Goal: Information Seeking & Learning: Learn about a topic

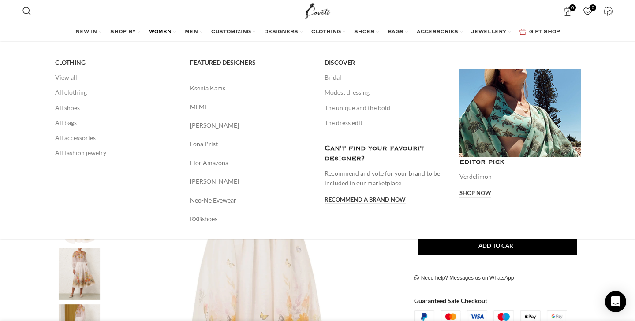
scroll to position [0, 93]
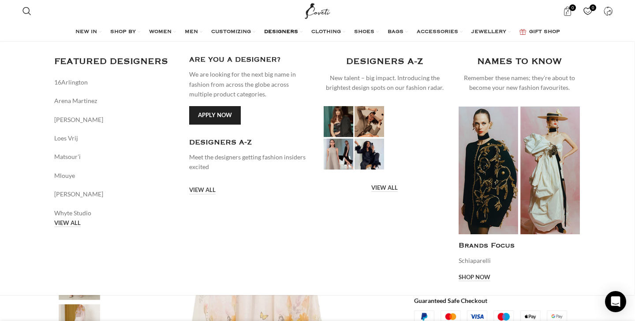
click at [279, 34] on span "DESIGNERS" at bounding box center [281, 32] width 34 height 7
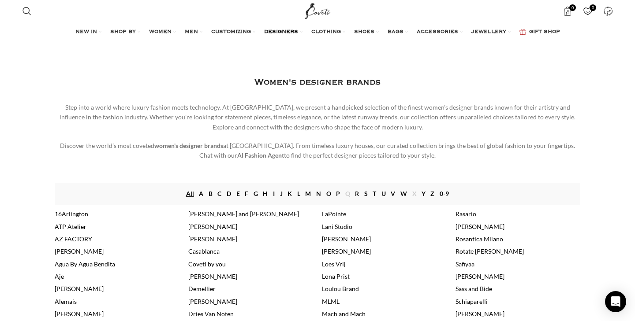
click at [229, 191] on link "D" at bounding box center [229, 194] width 4 height 10
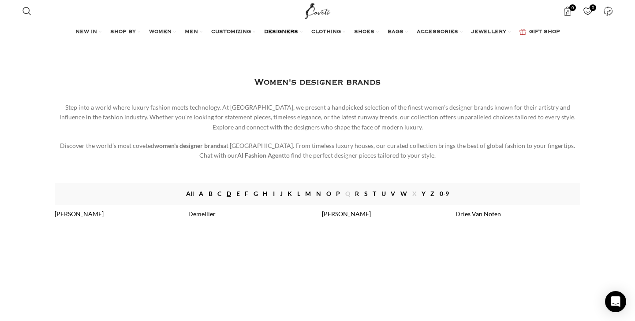
click at [433, 195] on link "Z" at bounding box center [432, 194] width 4 height 10
click at [208, 212] on link "[PERSON_NAME]" at bounding box center [212, 213] width 49 height 7
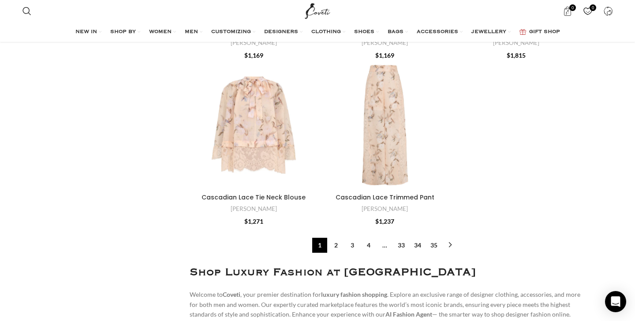
scroll to position [3350, 0]
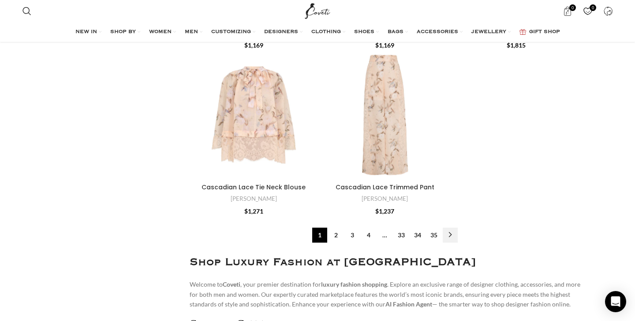
click at [452, 228] on link "→" at bounding box center [450, 235] width 15 height 15
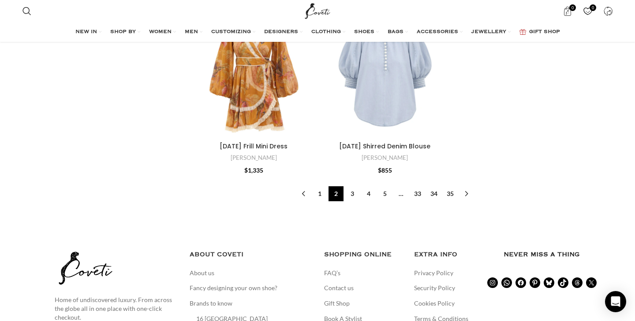
scroll to position [2864, 0]
click at [354, 193] on link "3" at bounding box center [352, 193] width 15 height 15
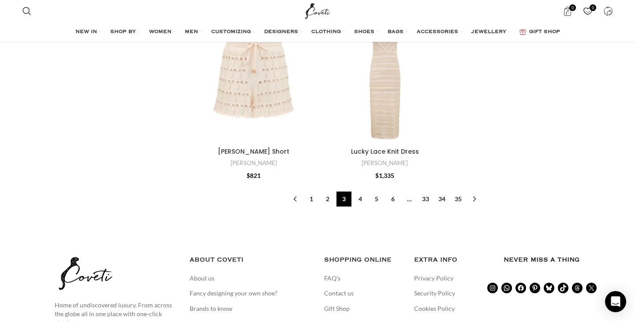
scroll to position [2757, 0]
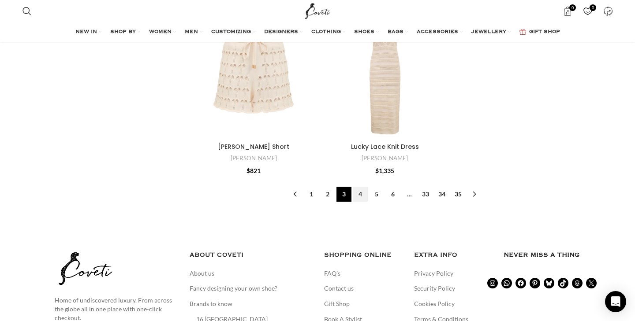
click at [361, 187] on link "4" at bounding box center [360, 194] width 15 height 15
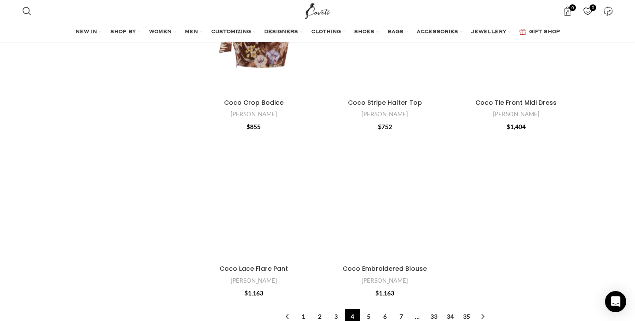
scroll to position [2684, 0]
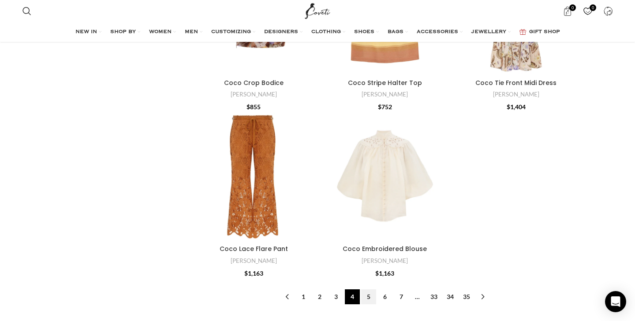
click at [369, 296] on link "5" at bounding box center [368, 297] width 15 height 15
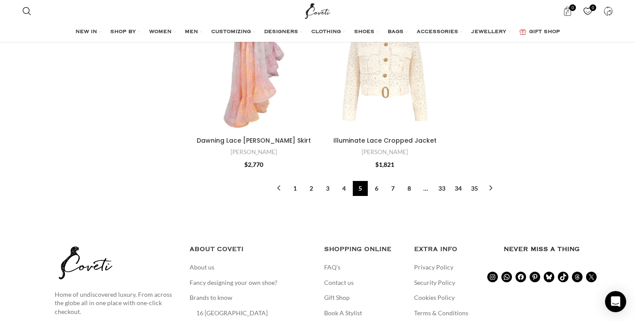
scroll to position [2754, 0]
click at [378, 189] on link "6" at bounding box center [376, 188] width 15 height 15
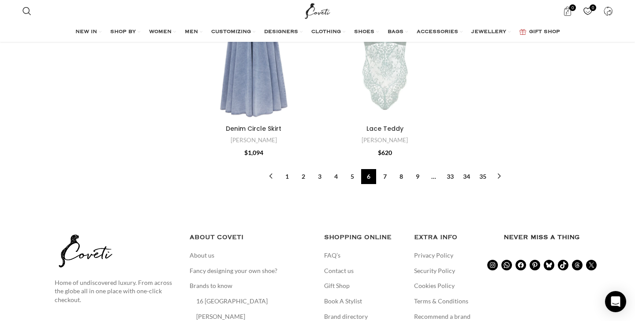
scroll to position [2967, 0]
click at [384, 169] on link "7" at bounding box center [384, 176] width 15 height 15
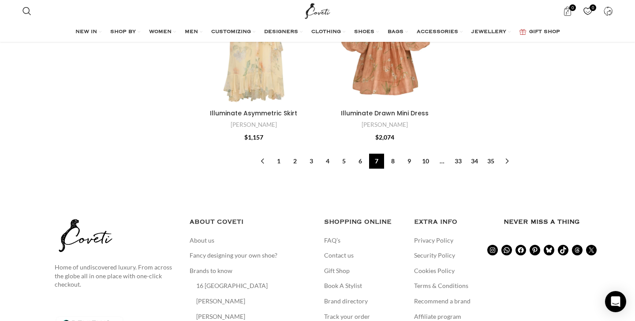
scroll to position [2941, 0]
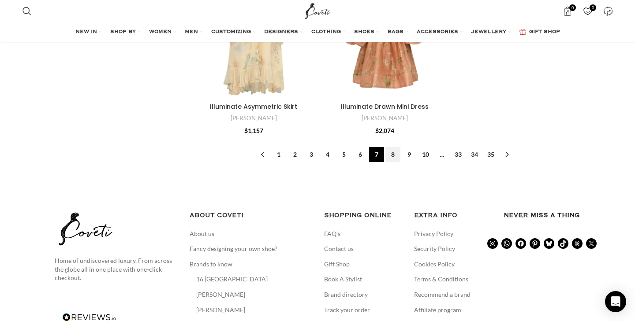
click at [393, 154] on link "8" at bounding box center [392, 154] width 15 height 15
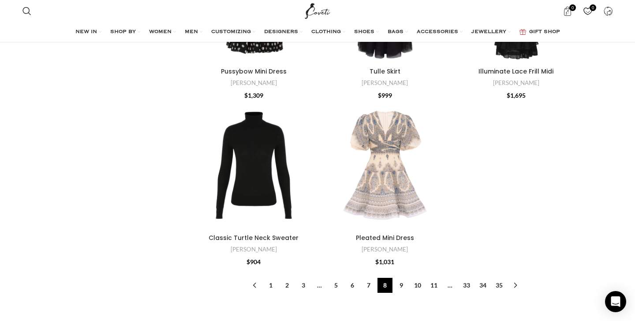
scroll to position [2765, 0]
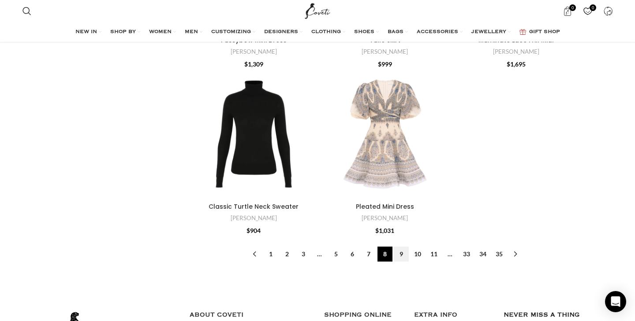
click at [400, 253] on link "9" at bounding box center [401, 254] width 15 height 15
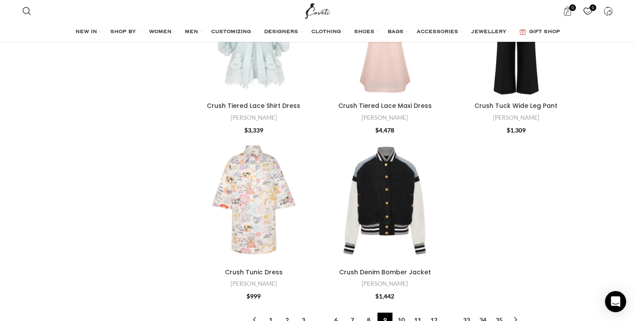
scroll to position [2683, 0]
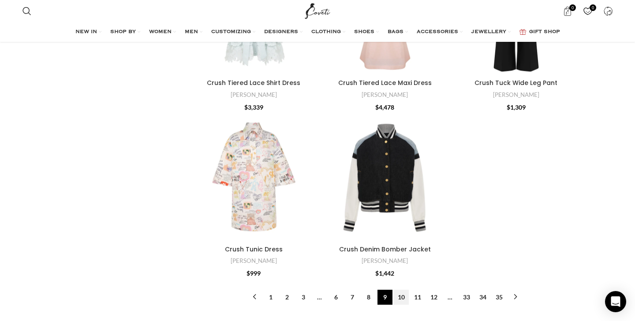
click at [402, 298] on link "10" at bounding box center [401, 297] width 15 height 15
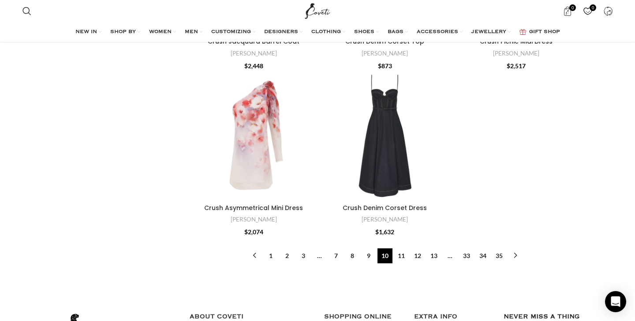
scroll to position [2729, 0]
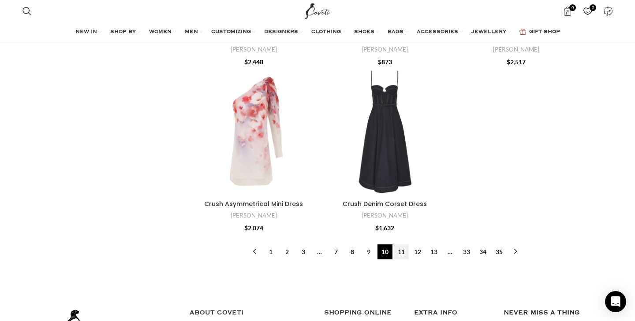
click at [400, 253] on link "11" at bounding box center [401, 252] width 15 height 15
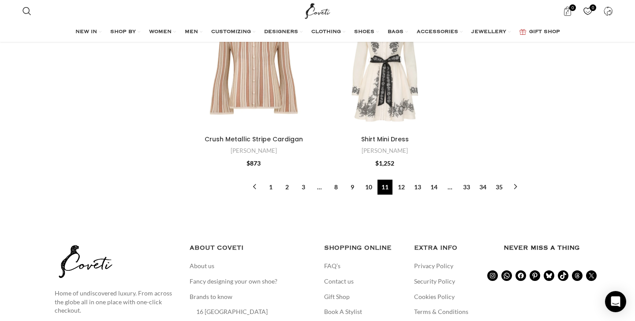
scroll to position [2802, 0]
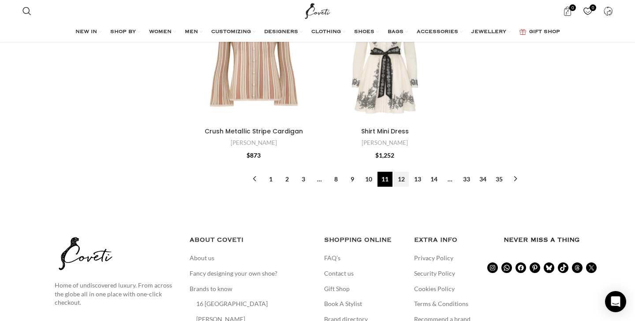
click at [400, 180] on link "12" at bounding box center [401, 179] width 15 height 15
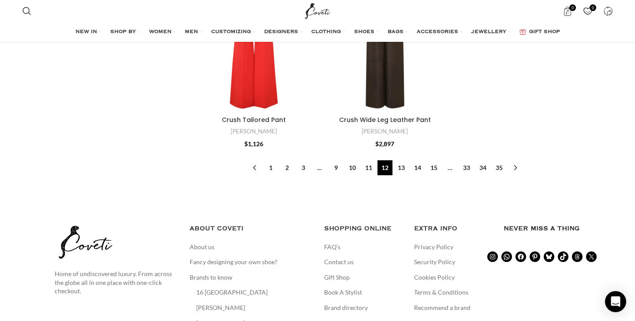
scroll to position [2972, 0]
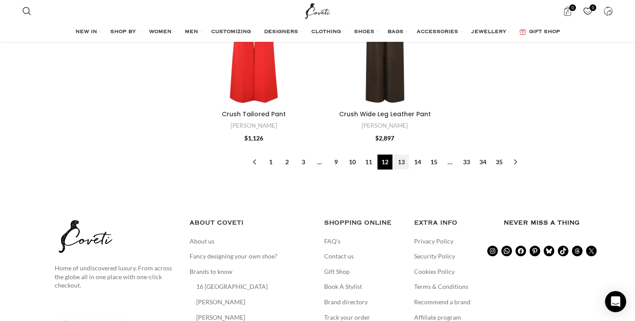
click at [402, 159] on link "13" at bounding box center [401, 162] width 15 height 15
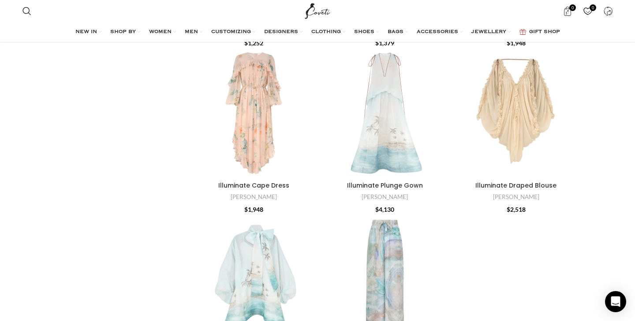
scroll to position [2759, 0]
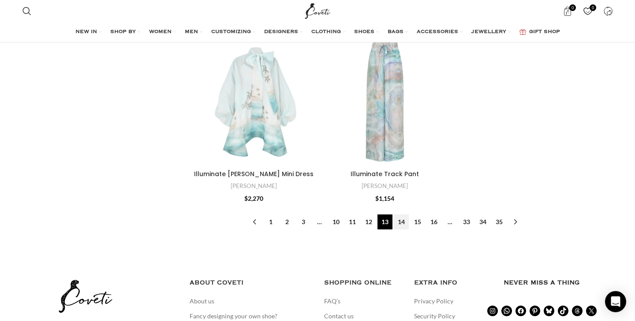
click at [403, 222] on link "14" at bounding box center [401, 222] width 15 height 15
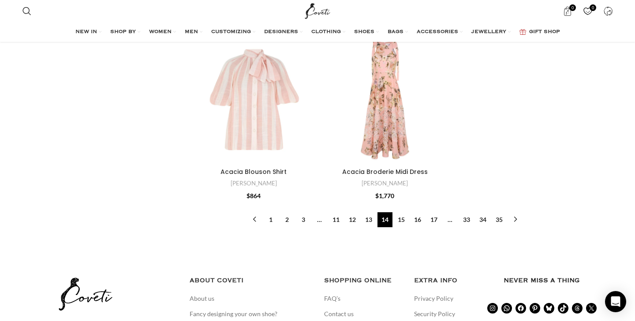
scroll to position [2842, 0]
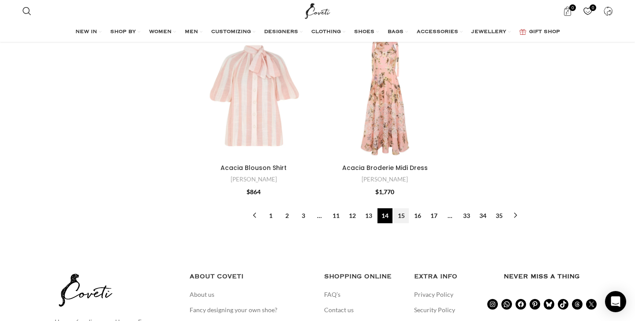
click at [401, 214] on link "15" at bounding box center [401, 216] width 15 height 15
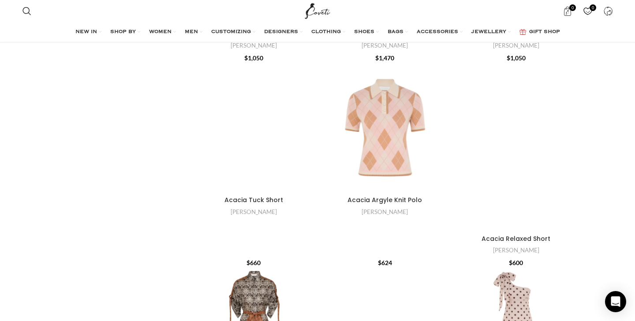
scroll to position [2153, 0]
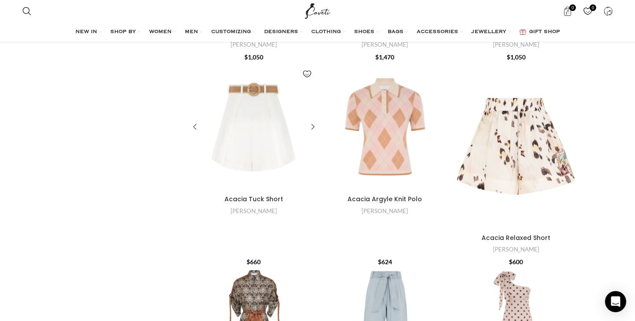
click at [260, 139] on div "Acacia Tuck Short" at bounding box center [261, 127] width 16 height 129
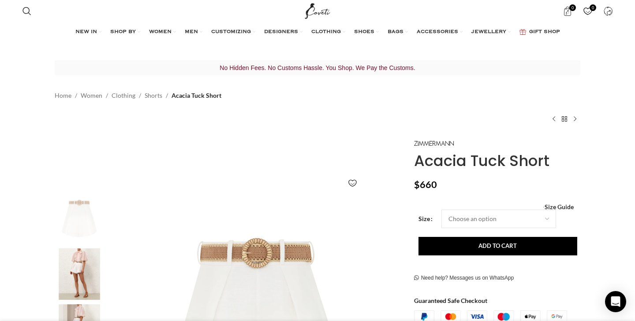
scroll to position [0, 186]
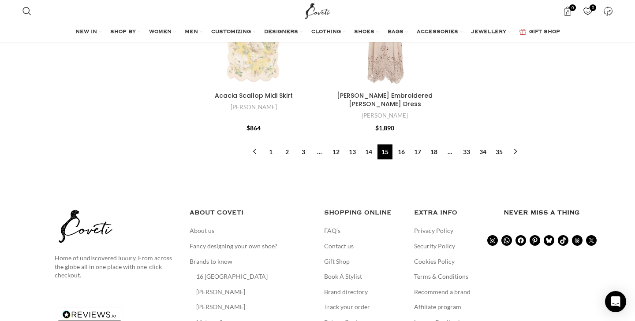
scroll to position [3218, 0]
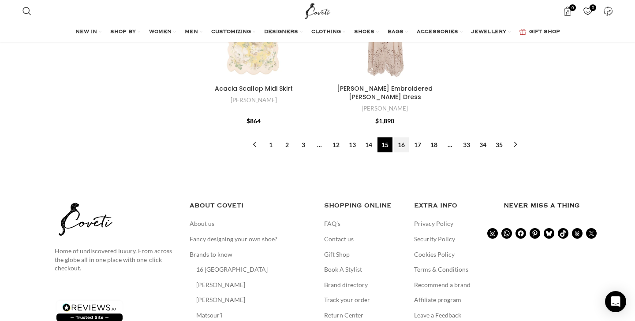
click at [398, 138] on link "16" at bounding box center [401, 145] width 15 height 15
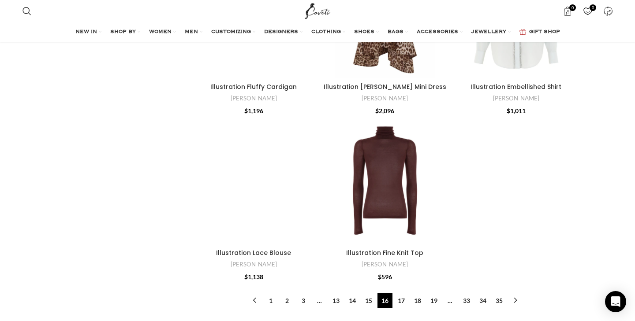
scroll to position [3074, 0]
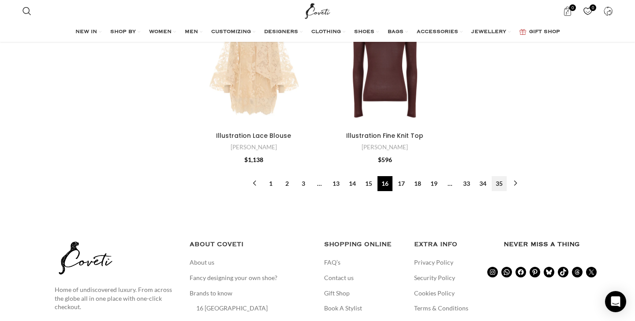
click at [498, 178] on link "35" at bounding box center [499, 183] width 15 height 15
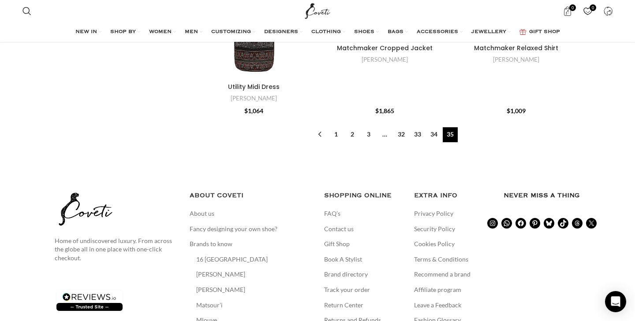
scroll to position [1539, 0]
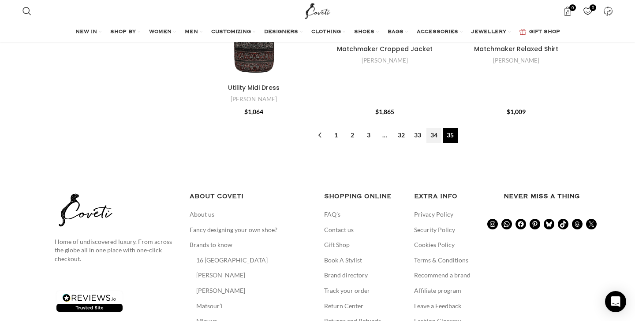
click at [433, 136] on link "34" at bounding box center [433, 135] width 15 height 15
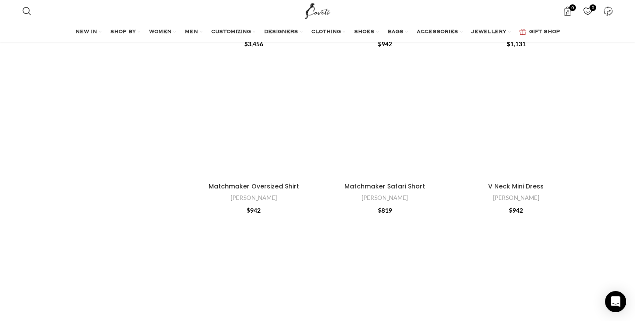
scroll to position [1794, 0]
